Goal: Task Accomplishment & Management: Manage account settings

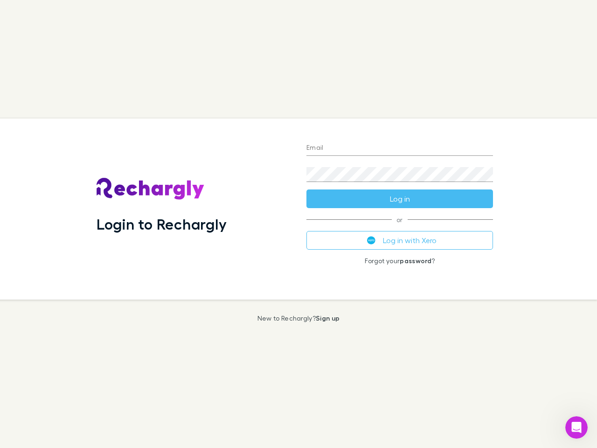
click at [298, 224] on div "Login to Rechargly" at bounding box center [194, 208] width 210 height 181
click at [400, 148] on input "Email" at bounding box center [399, 148] width 186 height 15
click at [400, 199] on button "Log in" at bounding box center [399, 198] width 186 height 19
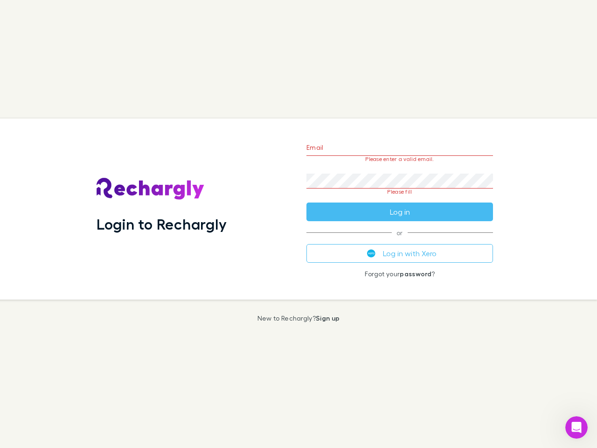
click at [400, 240] on div "Email Please enter a valid email. Password Please fill Log in or Log in with Xe…" at bounding box center [399, 208] width 201 height 181
click at [576, 427] on icon "Open Intercom Messenger" at bounding box center [576, 427] width 15 height 15
